Goal: Task Accomplishment & Management: Manage account settings

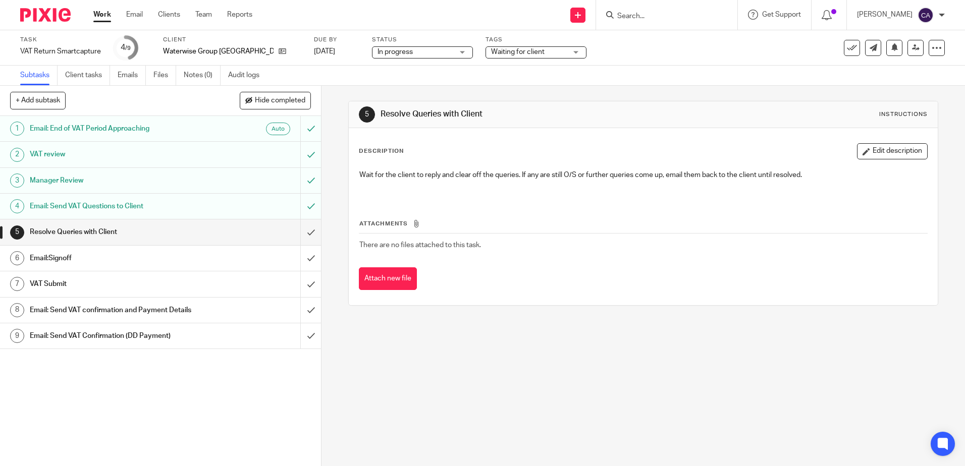
click at [76, 202] on h1 "Email: Send VAT Questions to Client" at bounding box center [117, 206] width 174 height 15
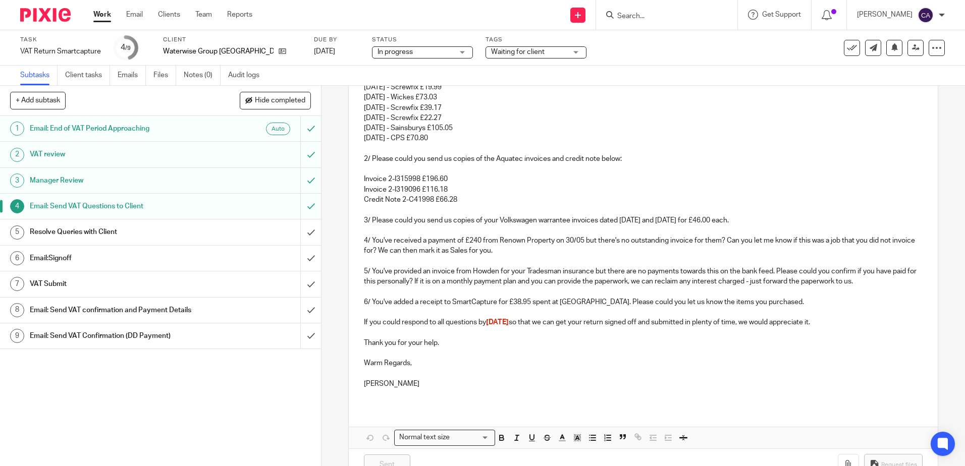
scroll to position [384, 0]
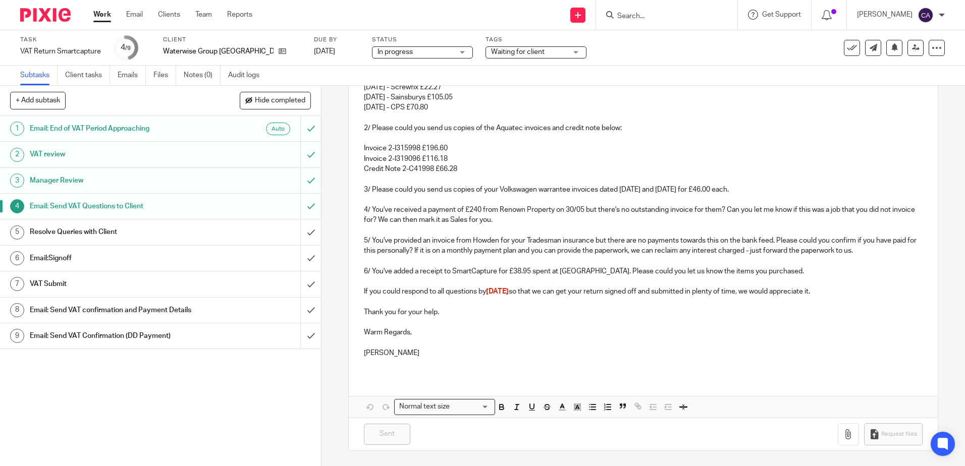
click at [770, 250] on p "5/ You've provided an invoice from Howden for your Tradesman insurance but ther…" at bounding box center [643, 246] width 558 height 21
click at [731, 250] on p "5/ You've provided an invoice from Howden for your Tradesman insurance but ther…" at bounding box center [643, 246] width 558 height 21
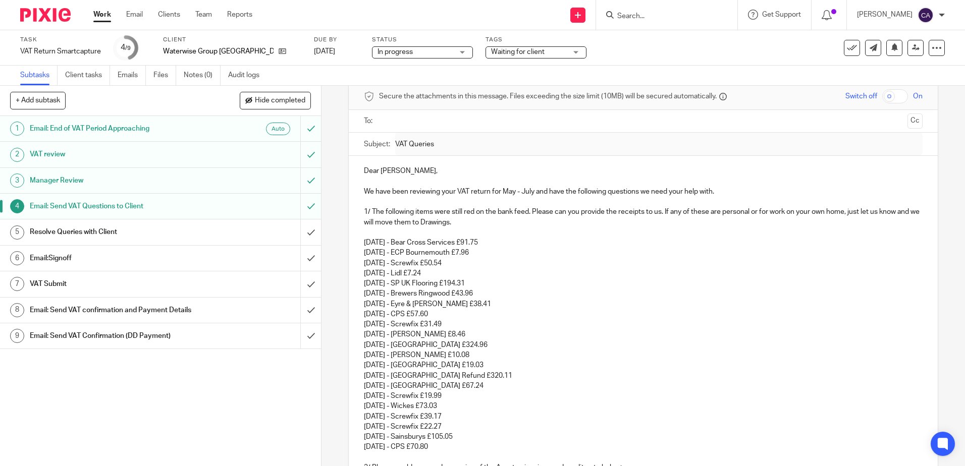
scroll to position [101, 0]
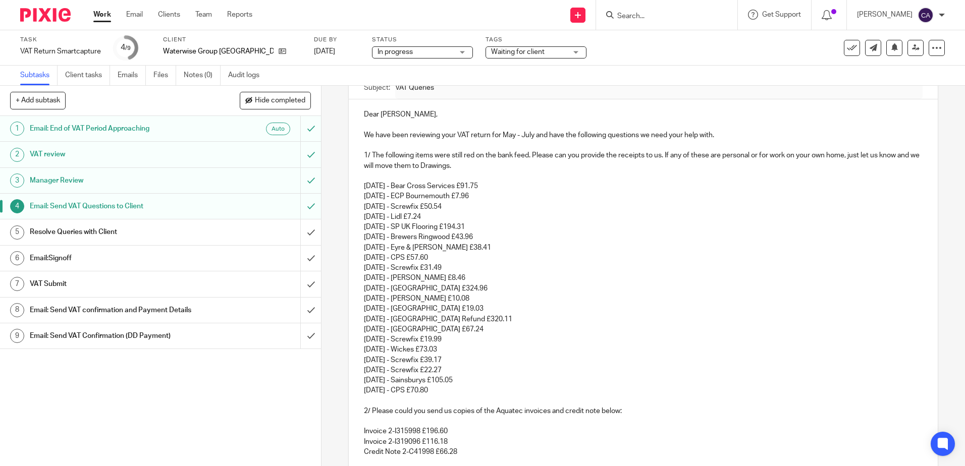
click at [512, 225] on p "7th July - SP UK Flooring £194.31" at bounding box center [643, 227] width 558 height 10
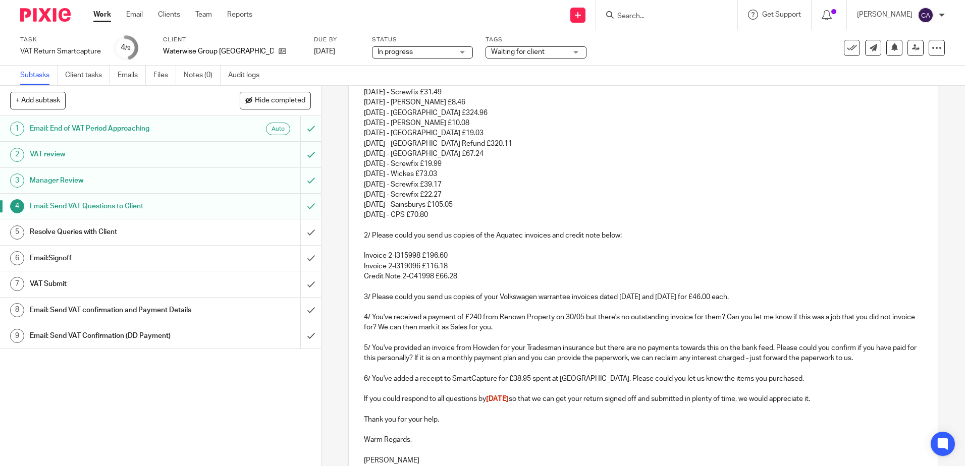
scroll to position [303, 0]
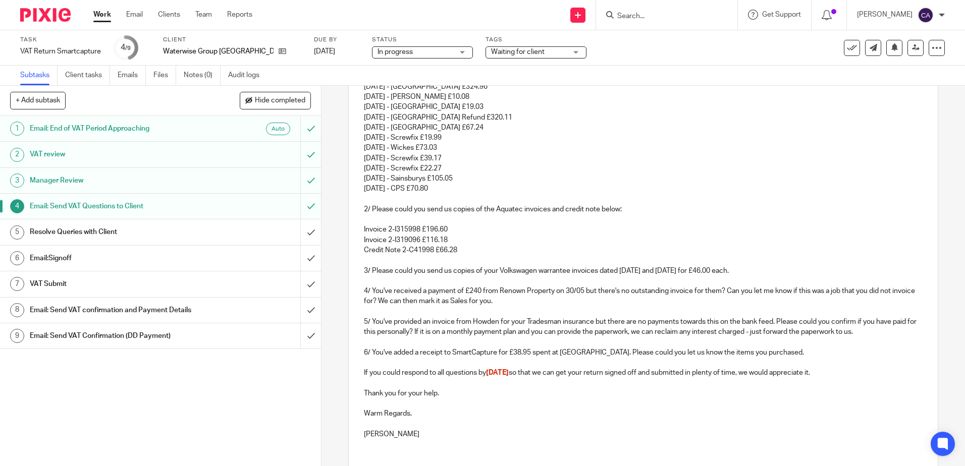
click at [104, 13] on link "Work" at bounding box center [102, 15] width 18 height 10
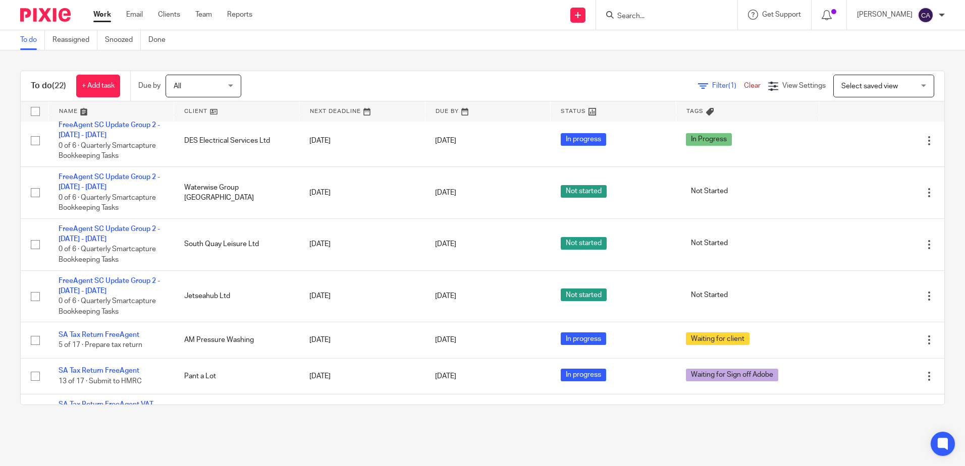
scroll to position [743, 0]
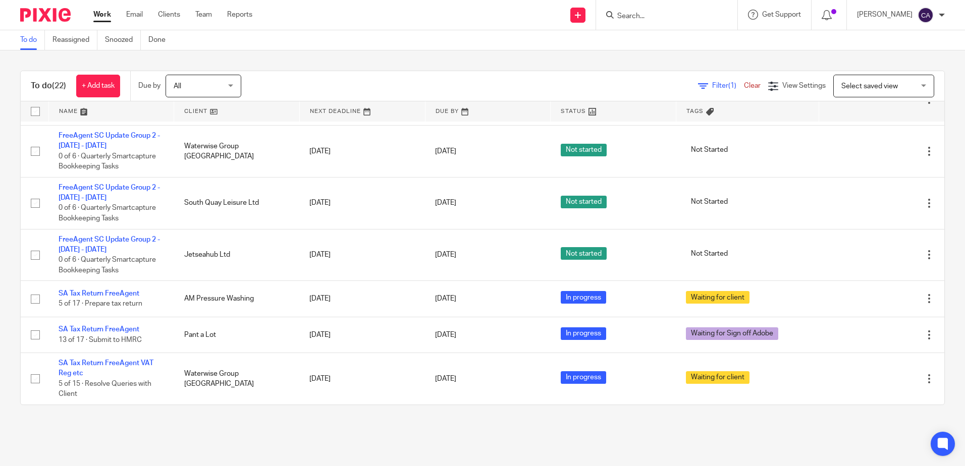
click at [361, 429] on main "To do Reassigned Snoozed Done To do (22) + Add task Due by All All [DATE] [DATE…" at bounding box center [482, 233] width 965 height 466
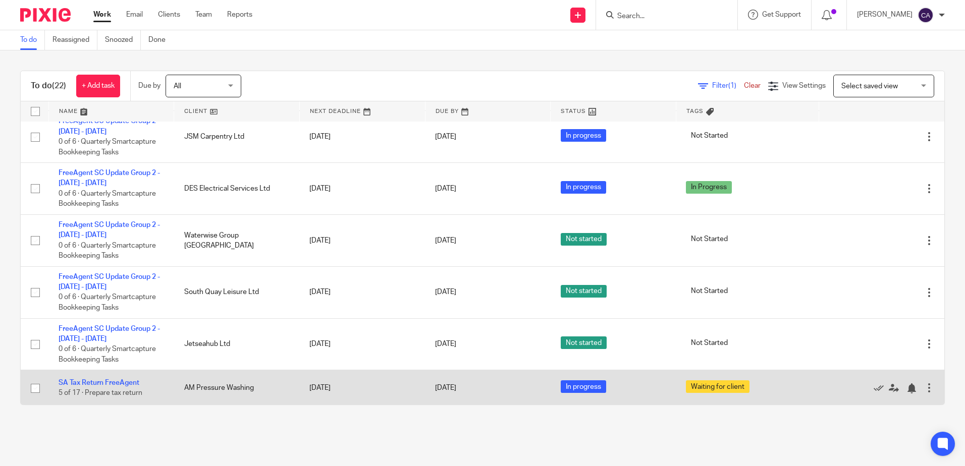
scroll to position [642, 0]
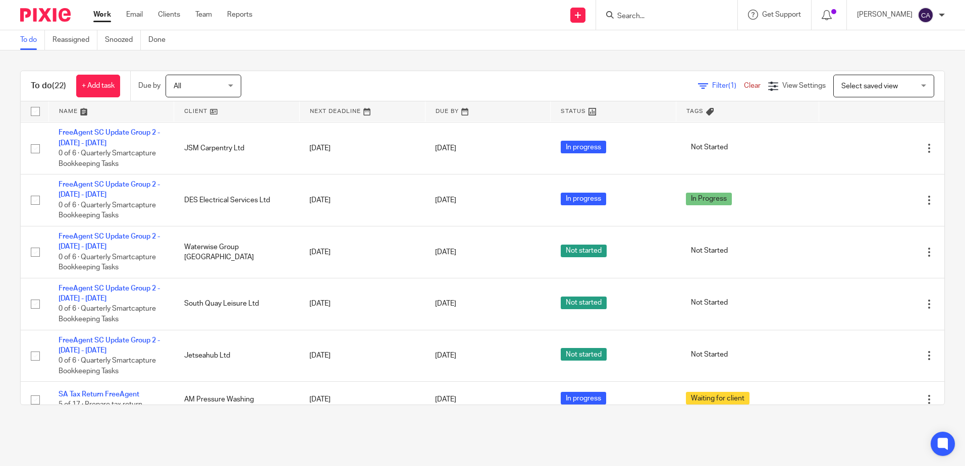
click at [73, 113] on link at bounding box center [111, 111] width 125 height 20
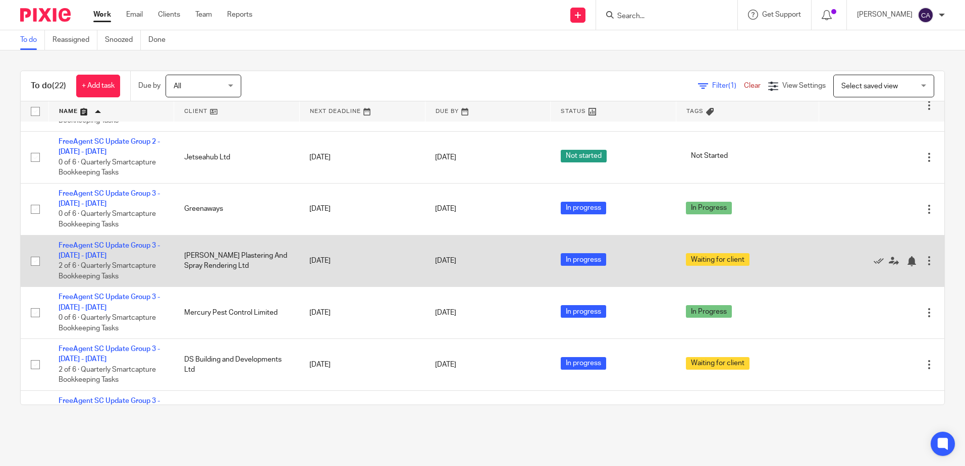
scroll to position [404, 0]
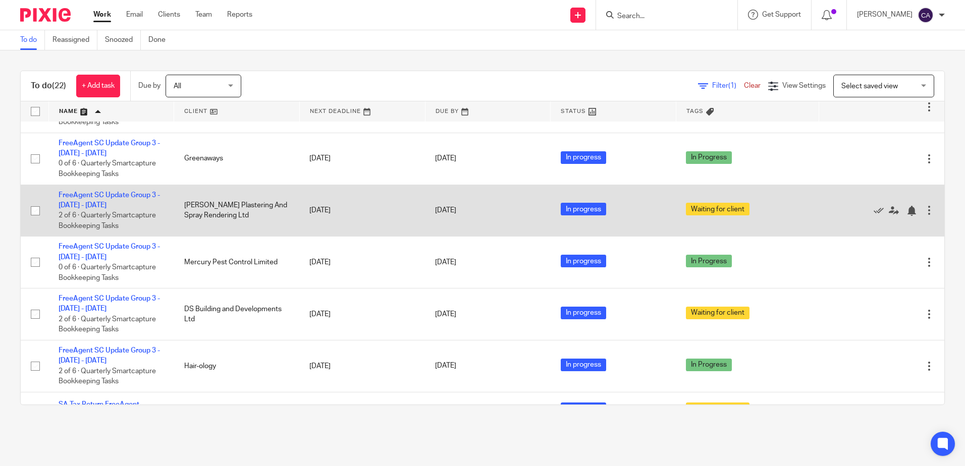
click at [127, 185] on td "FreeAgent SC Update Group 3 - June - Aug, 2025 2 of 6 · Quarterly Smartcapture …" at bounding box center [111, 211] width 126 height 52
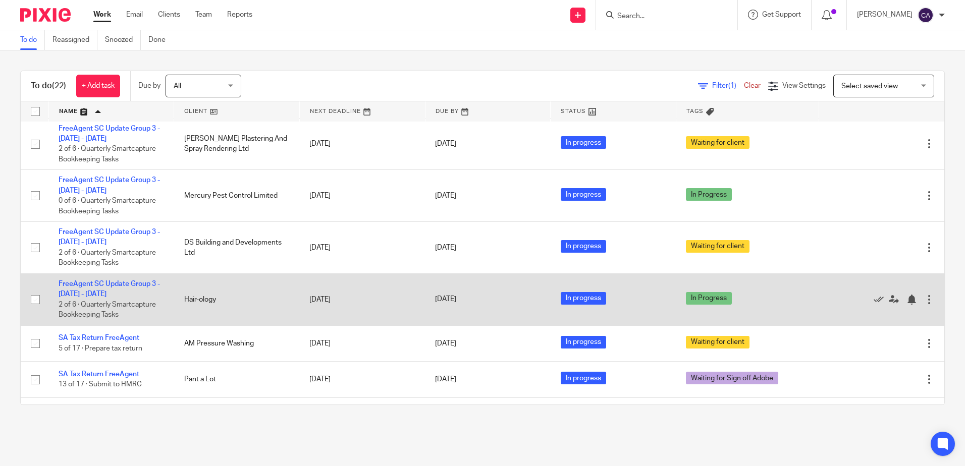
scroll to position [454, 0]
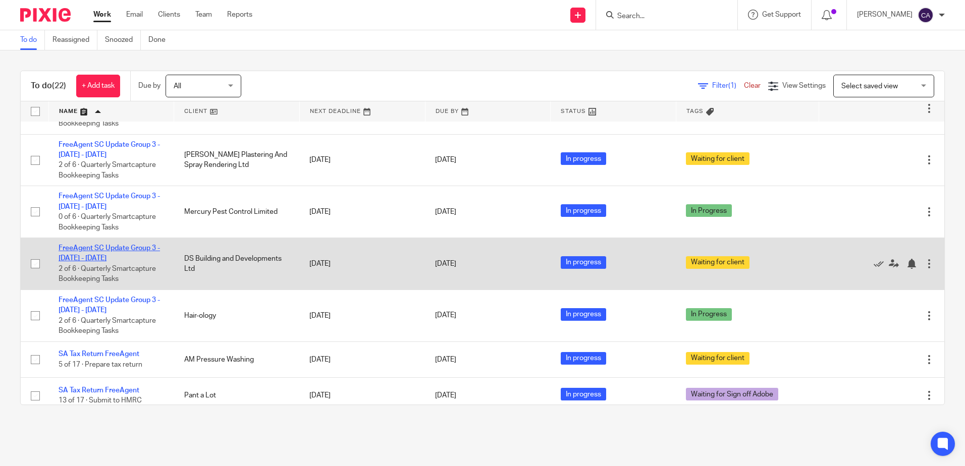
click at [104, 249] on link "FreeAgent SC Update Group 3 - [DATE] - [DATE]" at bounding box center [109, 253] width 101 height 17
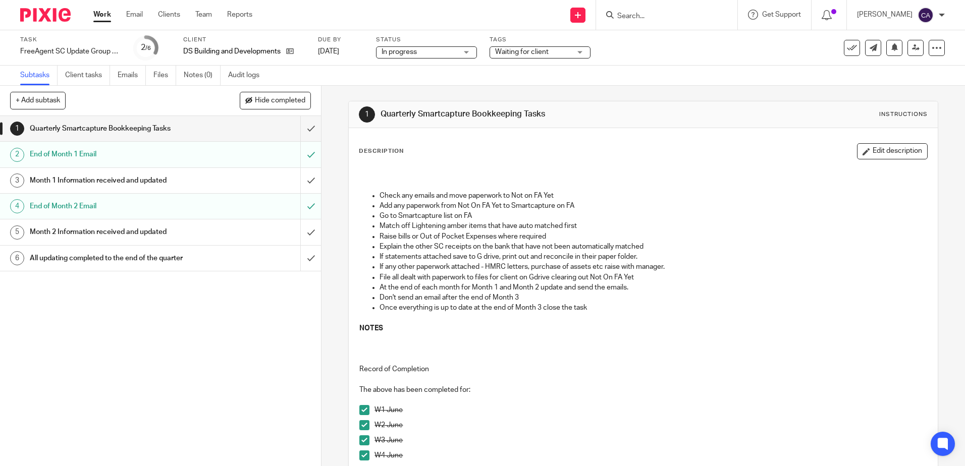
click at [120, 206] on h1 "End of Month 2 Email" at bounding box center [117, 206] width 174 height 15
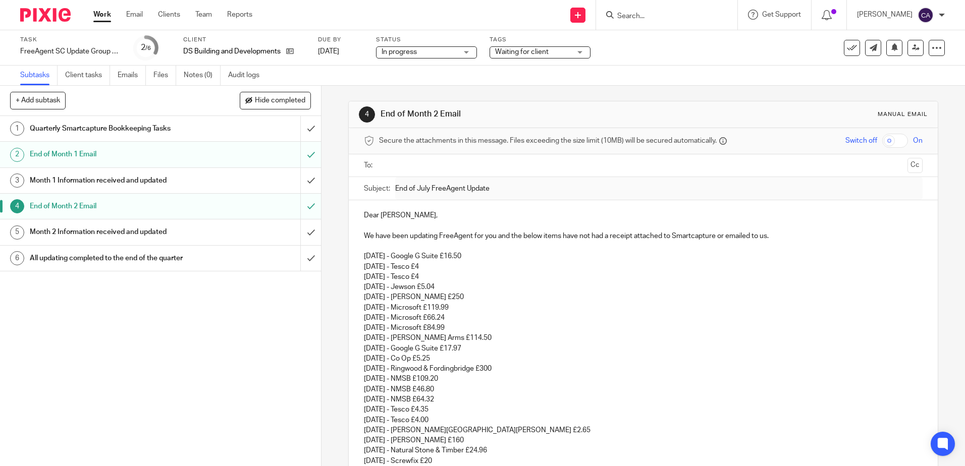
click at [100, 12] on link "Work" at bounding box center [102, 15] width 18 height 10
